Goal: Task Accomplishment & Management: Manage account settings

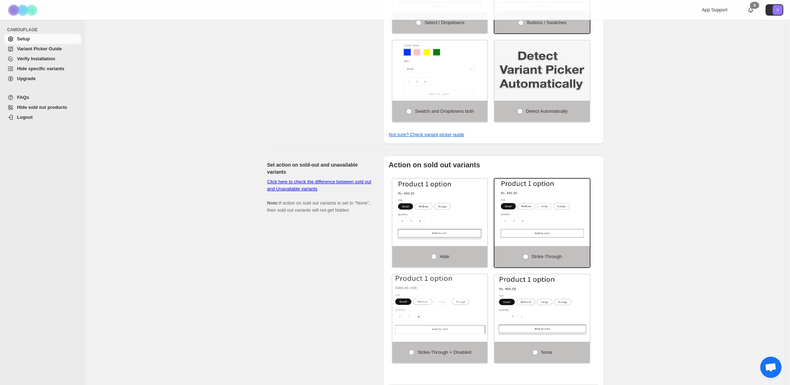
scroll to position [433, 0]
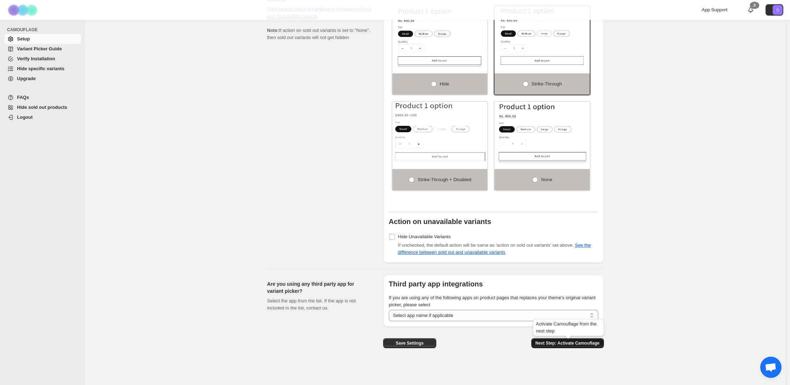
click at [577, 343] on span "Next Step: Activate Camouflage" at bounding box center [568, 343] width 64 height 6
select select "**********"
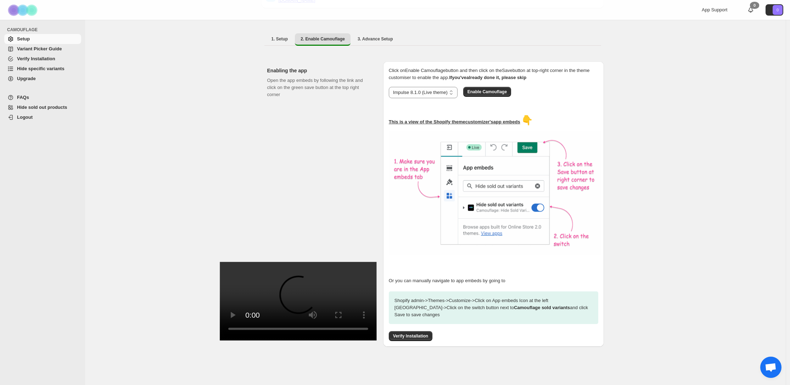
scroll to position [41, 0]
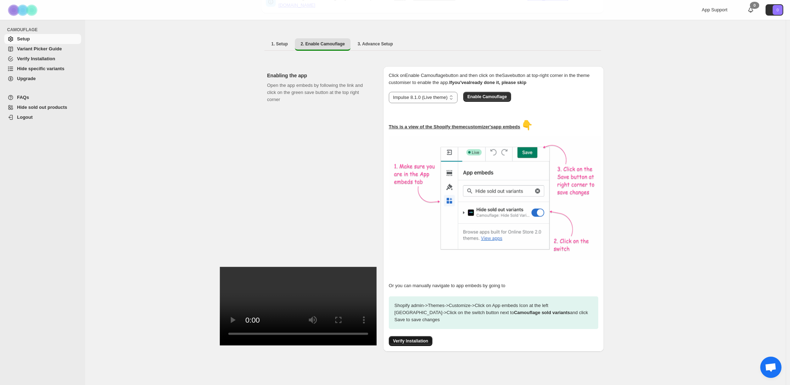
click at [418, 338] on span "Verify Installation" at bounding box center [410, 341] width 35 height 6
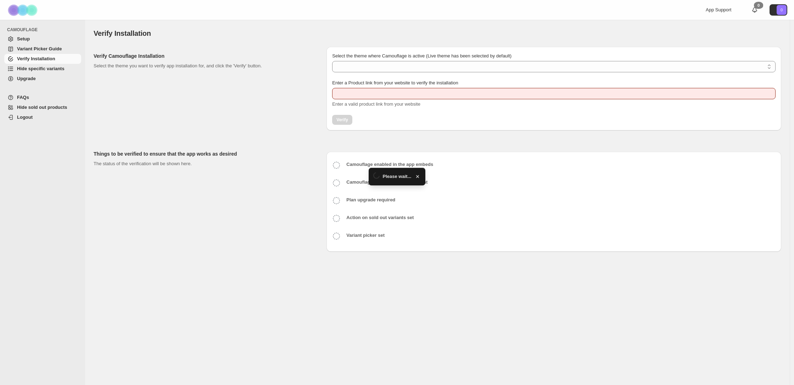
type input "**********"
select select "**********"
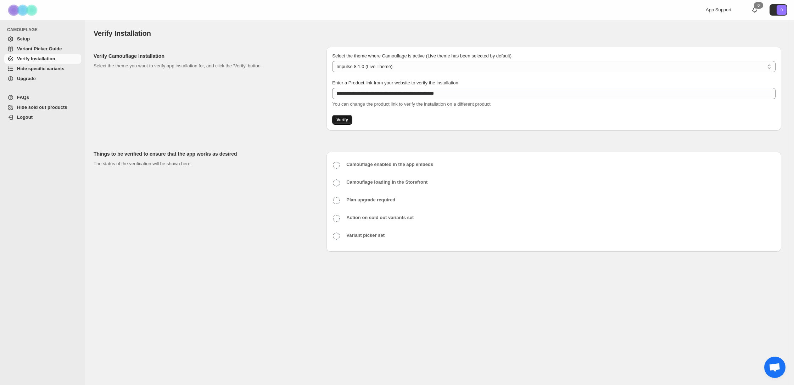
click at [345, 120] on span "Verify" at bounding box center [343, 120] width 12 height 6
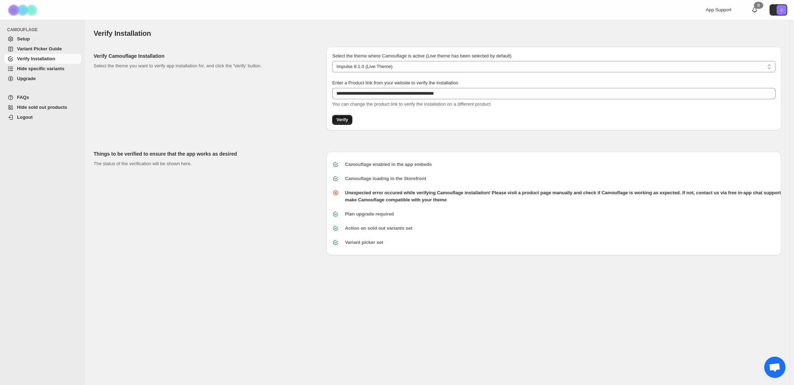
click at [344, 121] on span "Verify" at bounding box center [343, 120] width 12 height 6
click at [781, 11] on text "0" at bounding box center [782, 10] width 2 height 4
click at [551, 22] on div "Verify Installation. This page is ready Verify Installation" at bounding box center [438, 33] width 688 height 27
click at [36, 40] on span "Setup" at bounding box center [48, 38] width 63 height 7
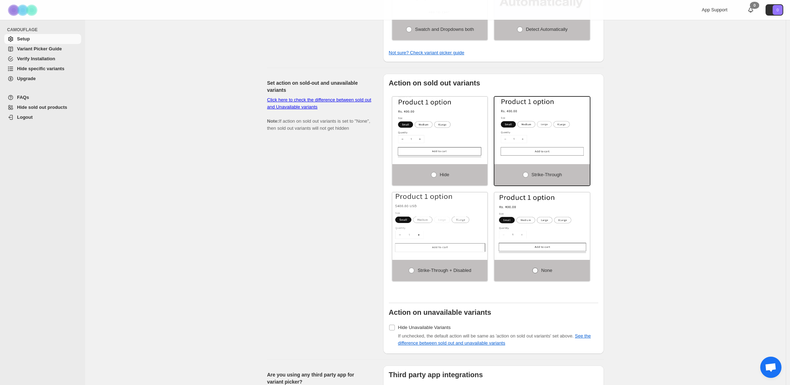
scroll to position [351, 0]
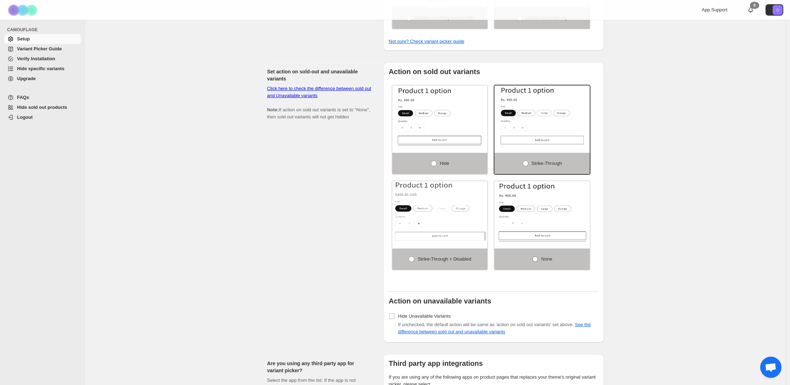
click at [541, 260] on label "None" at bounding box center [542, 259] width 95 height 21
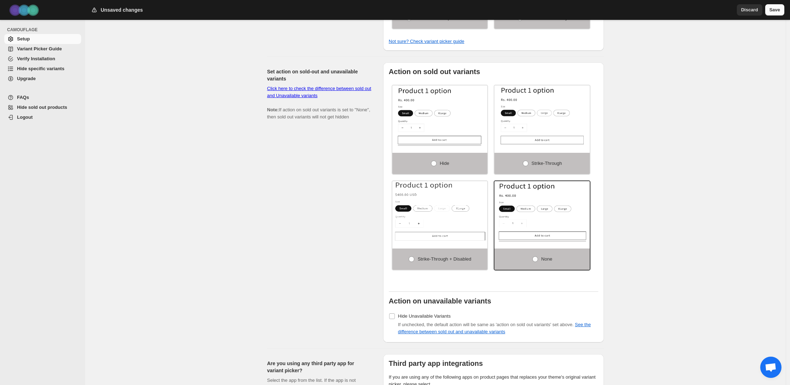
click at [774, 10] on span "Save" at bounding box center [775, 9] width 11 height 7
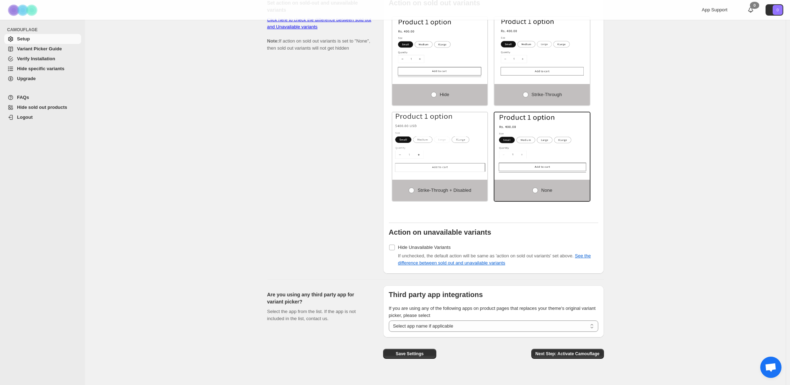
scroll to position [433, 0]
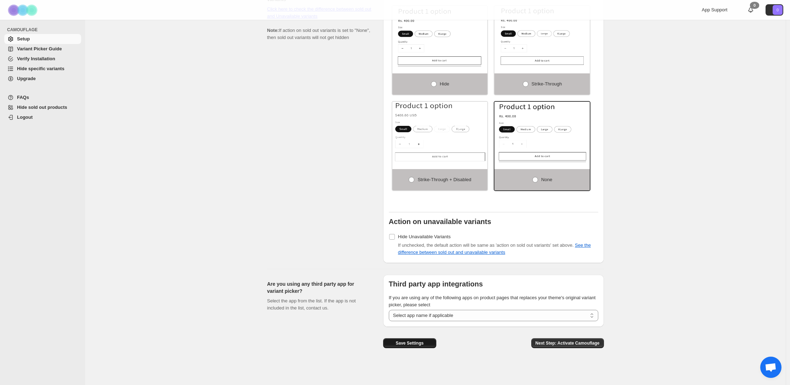
click at [414, 343] on span "Save Settings" at bounding box center [410, 343] width 28 height 6
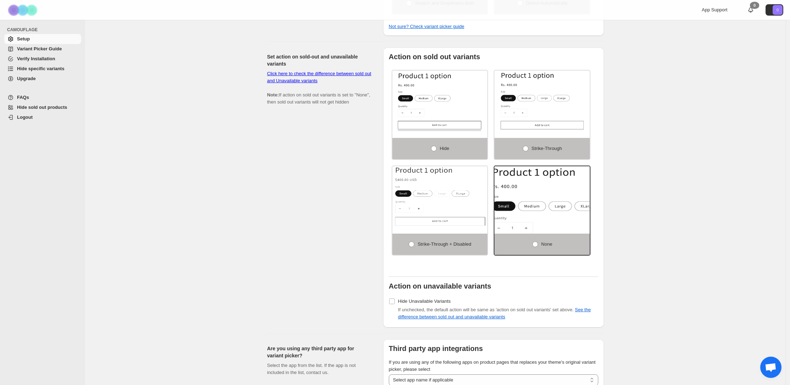
scroll to position [365, 0]
click at [543, 152] on span "Strike-through" at bounding box center [547, 149] width 30 height 5
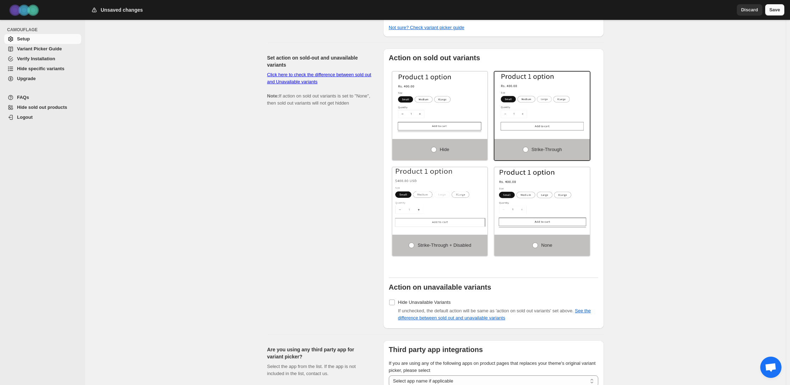
click at [771, 11] on span "Save" at bounding box center [775, 9] width 11 height 7
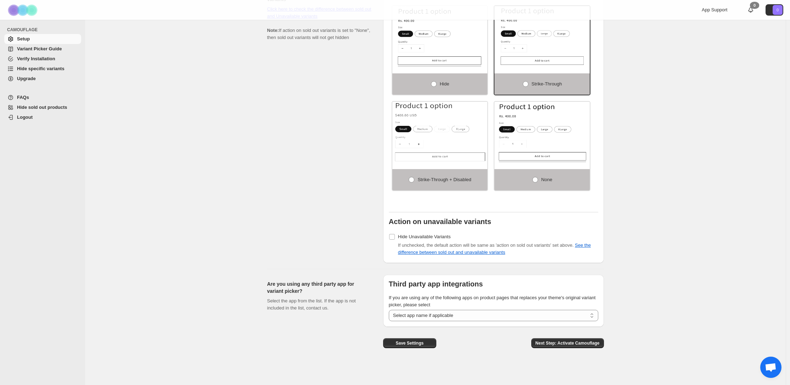
scroll to position [433, 0]
click at [579, 345] on span "Next Step: Activate Camouflage" at bounding box center [568, 343] width 64 height 6
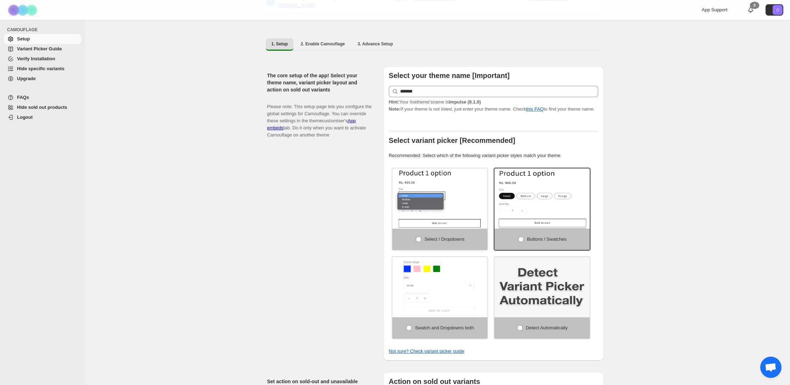
select select "**********"
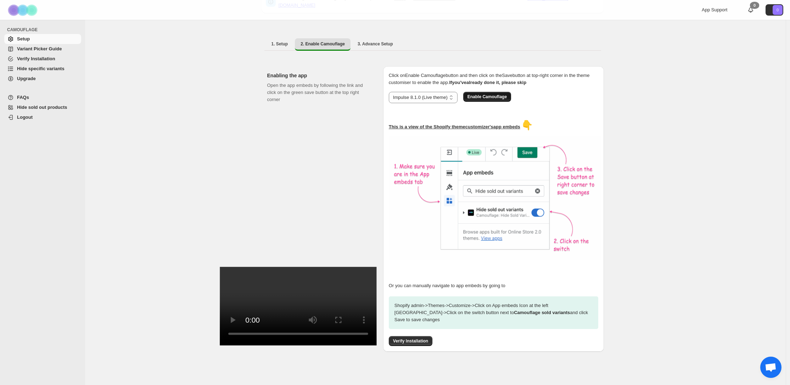
click at [503, 94] on span "Enable Camouflage" at bounding box center [487, 97] width 39 height 6
click at [409, 338] on span "Verify Installation" at bounding box center [410, 341] width 35 height 6
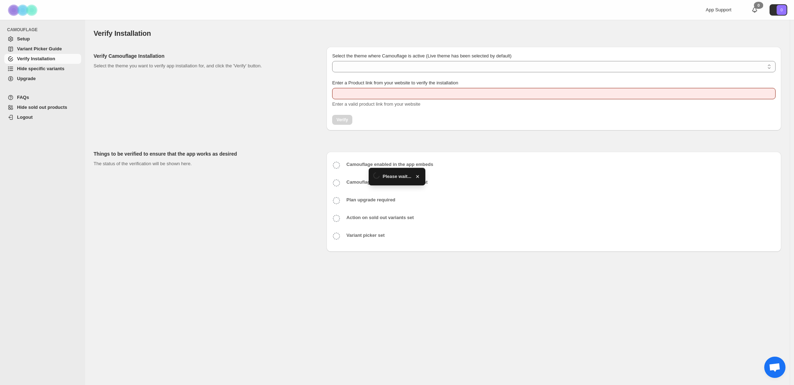
type input "**********"
select select "**********"
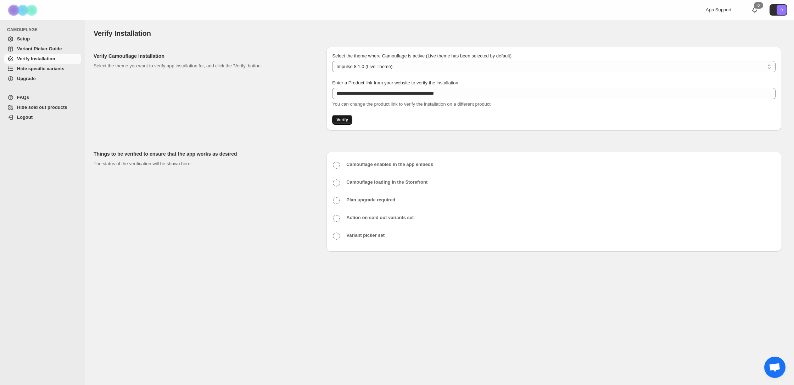
click at [344, 119] on span "Verify" at bounding box center [343, 120] width 12 height 6
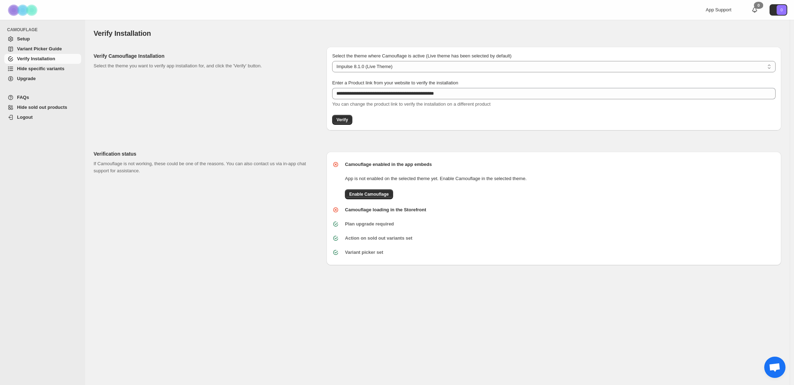
click at [33, 39] on span "Setup" at bounding box center [48, 38] width 63 height 7
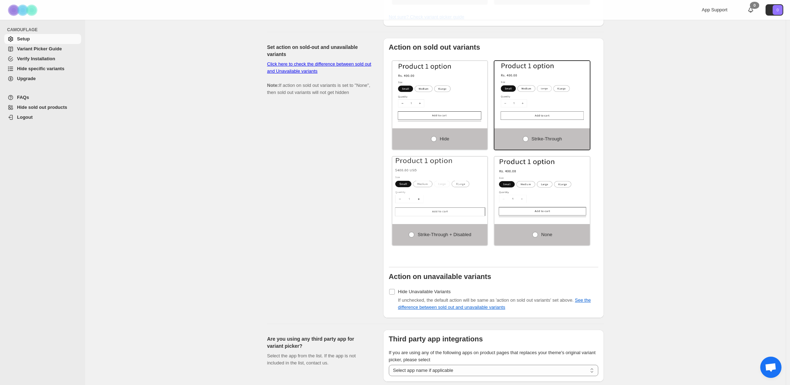
scroll to position [427, 0]
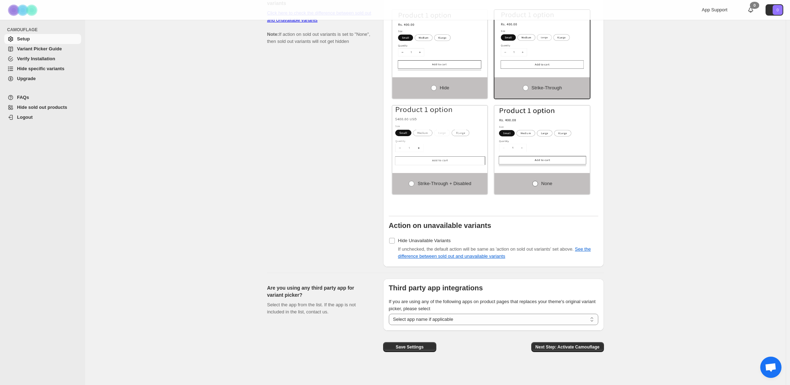
click at [537, 184] on span at bounding box center [536, 184] width 6 height 6
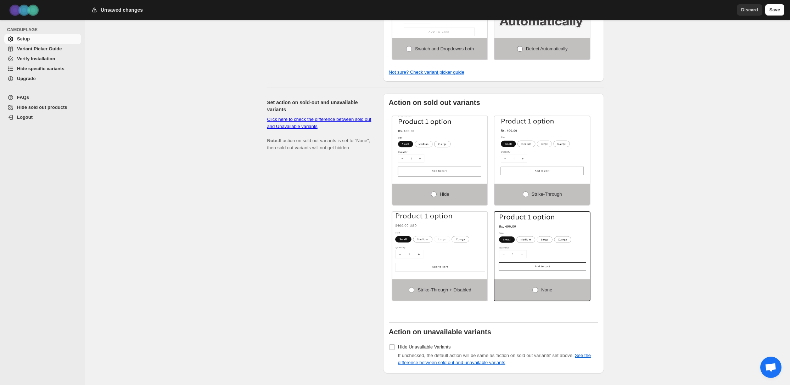
scroll to position [203, 0]
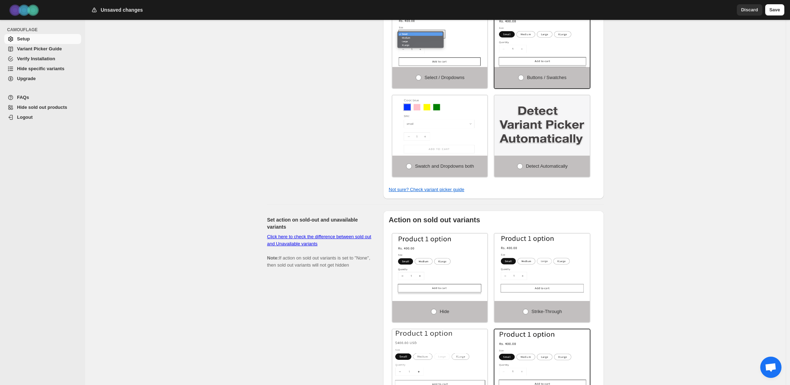
click at [772, 11] on span "Save" at bounding box center [775, 9] width 11 height 7
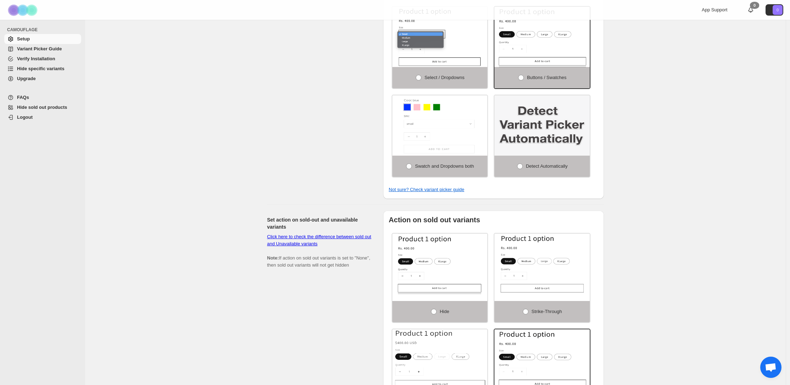
click at [627, 183] on div "If Camouflage is not working for your theme, please read FAQs and Variant Picke…" at bounding box center [435, 215] width 701 height 796
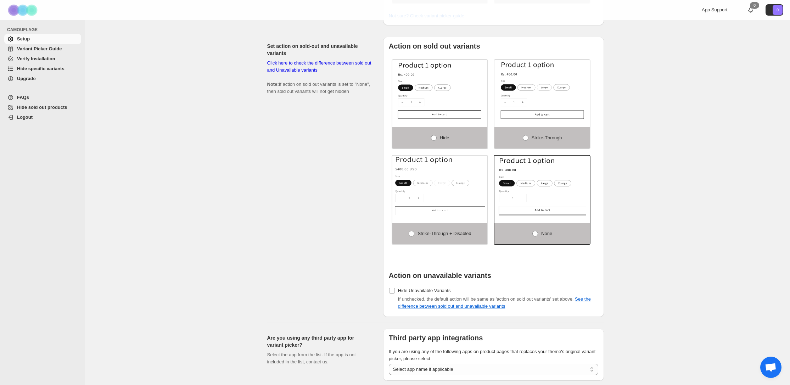
scroll to position [433, 0]
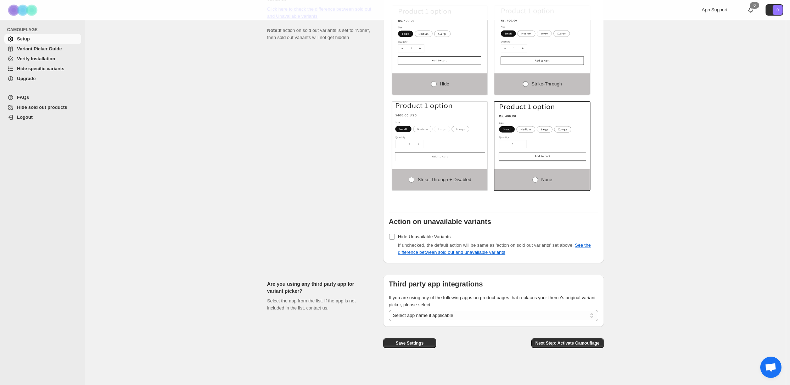
click at [543, 78] on label "Strike-through" at bounding box center [542, 83] width 95 height 21
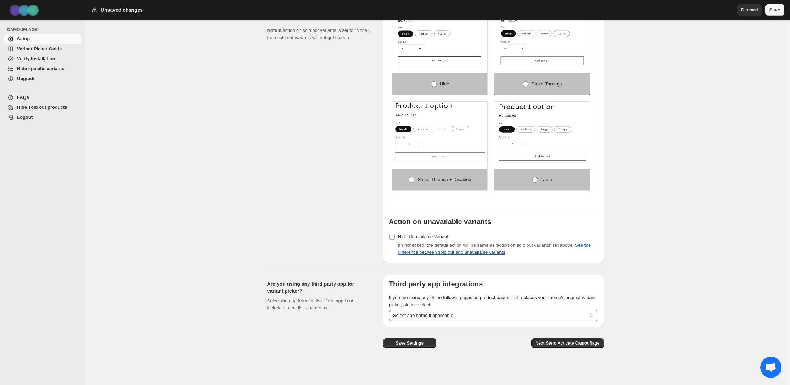
click at [776, 10] on span "Save" at bounding box center [775, 9] width 11 height 7
